Goal: Register for event/course

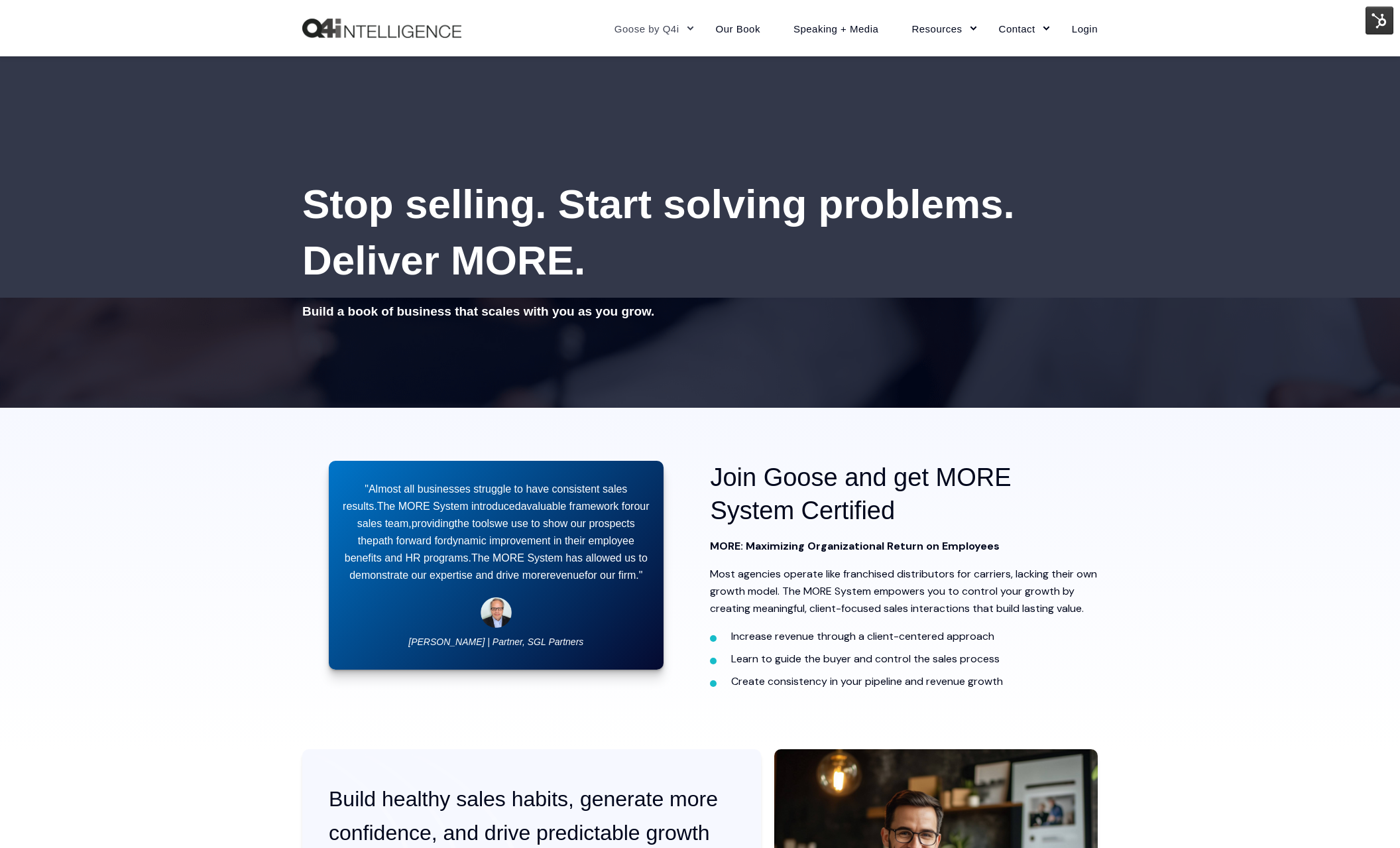
scroll to position [32, 0]
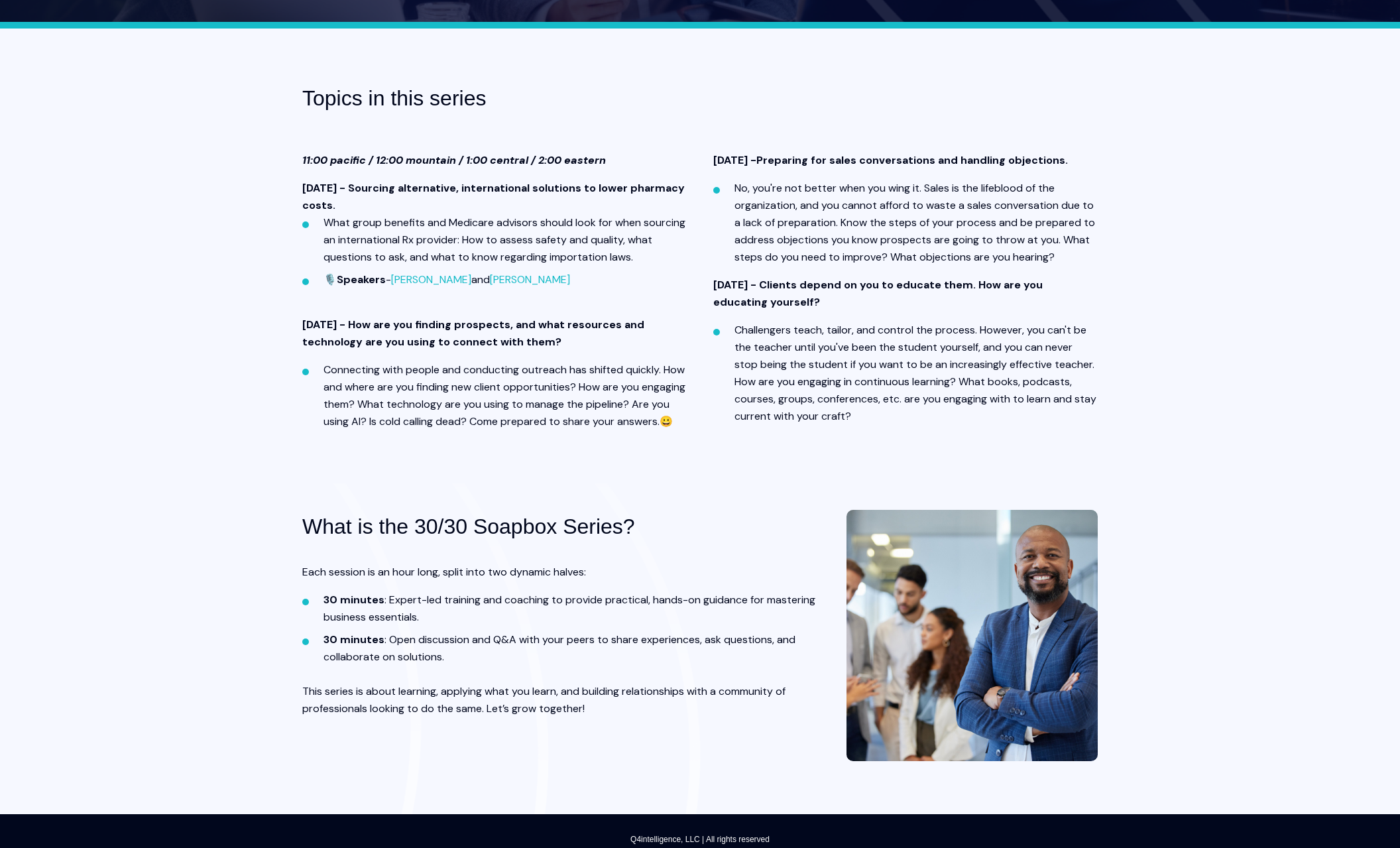
scroll to position [536, 0]
